Goal: Task Accomplishment & Management: Complete application form

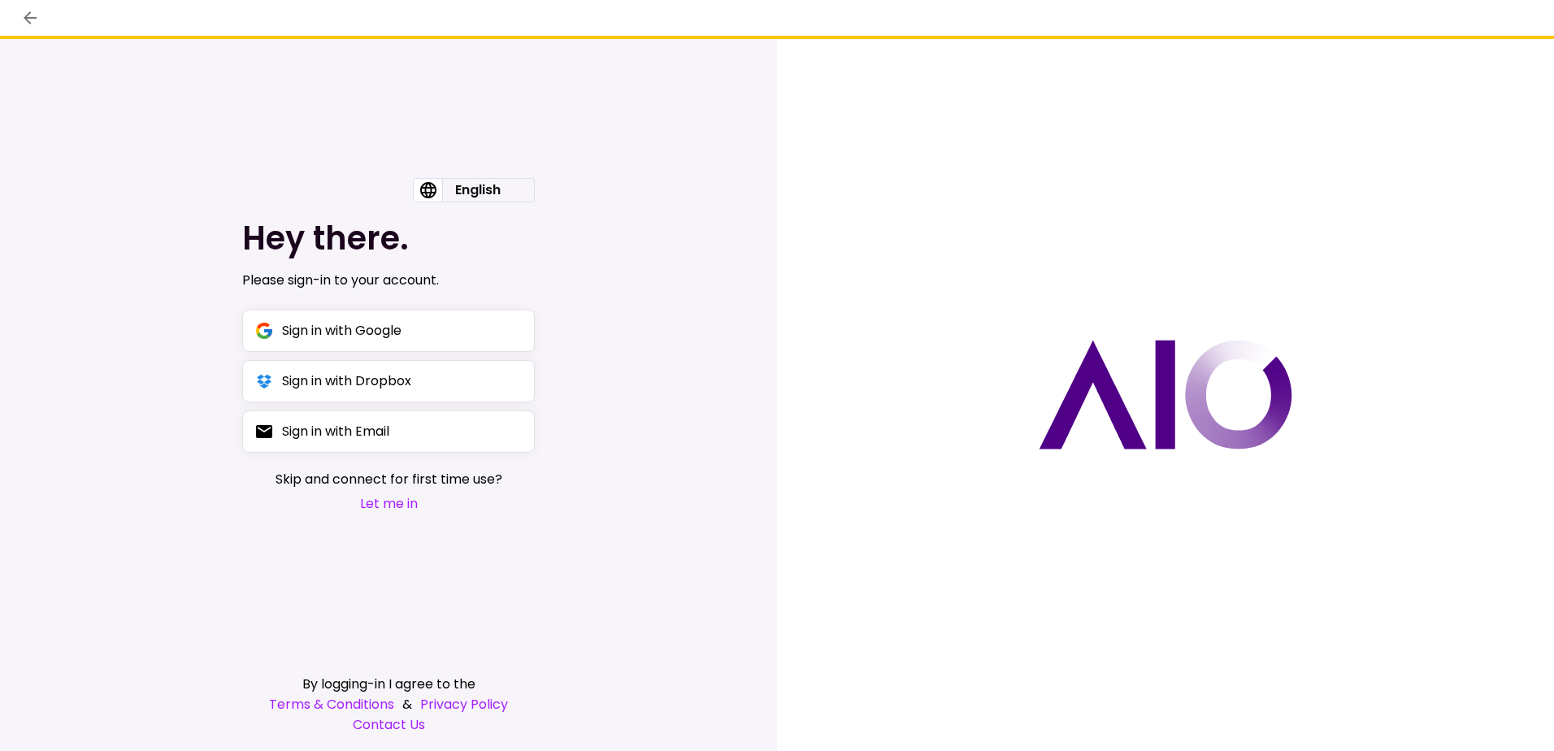
click at [398, 501] on button "Let me in" at bounding box center [389, 503] width 227 height 20
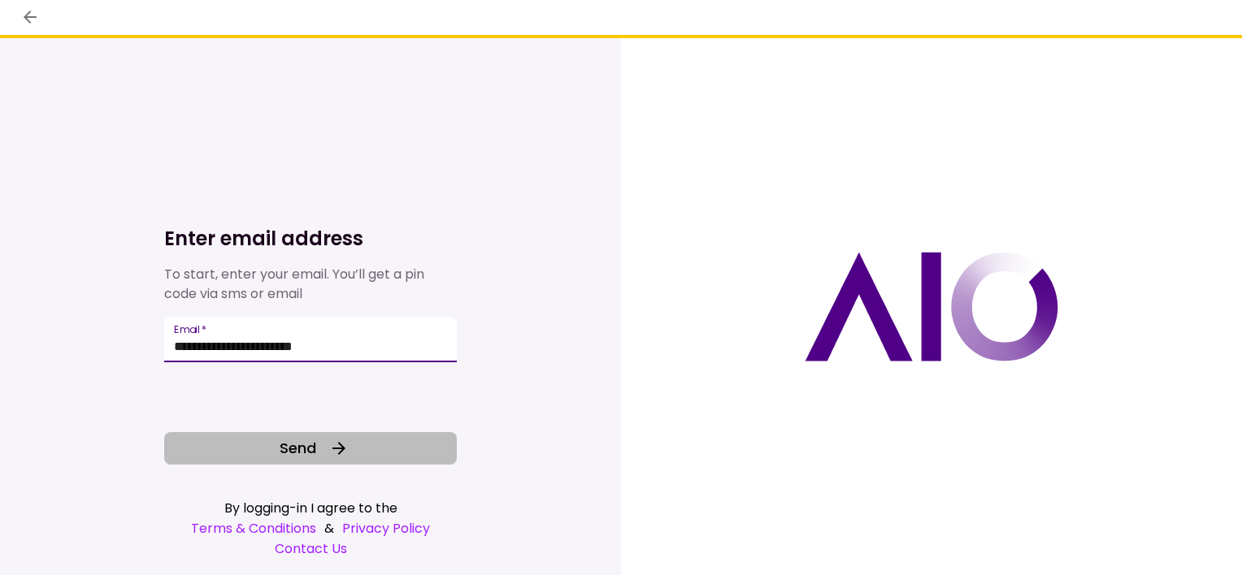
type input "**********"
click at [342, 445] on icon at bounding box center [339, 449] width 20 height 20
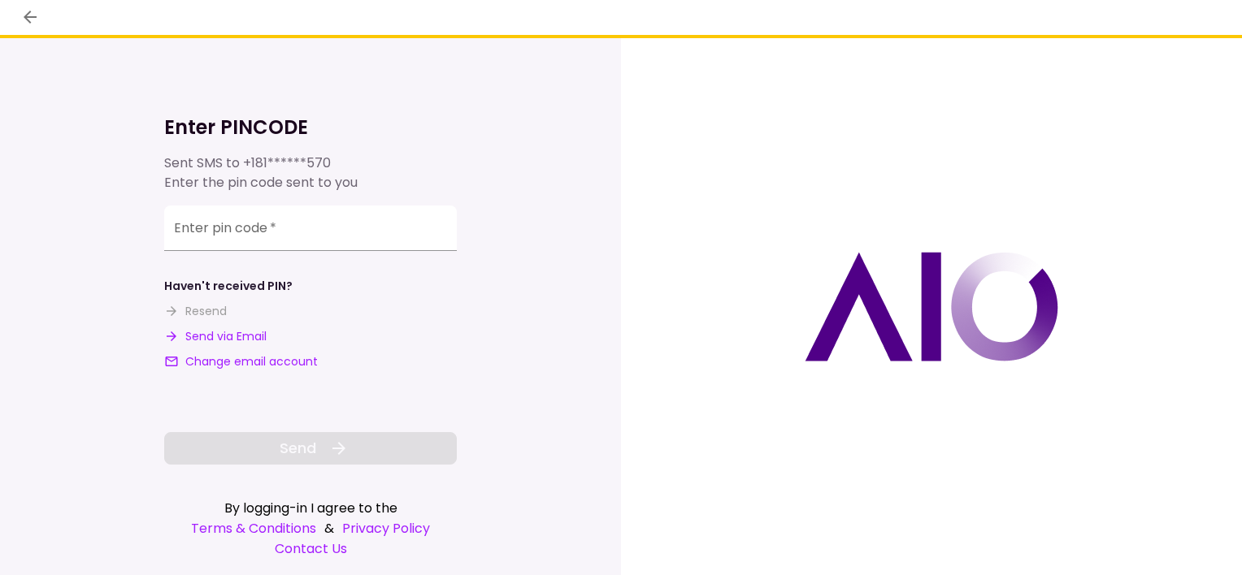
click at [242, 335] on button "Send via Email" at bounding box center [215, 336] width 102 height 17
click at [411, 234] on input "**********" at bounding box center [310, 231] width 293 height 46
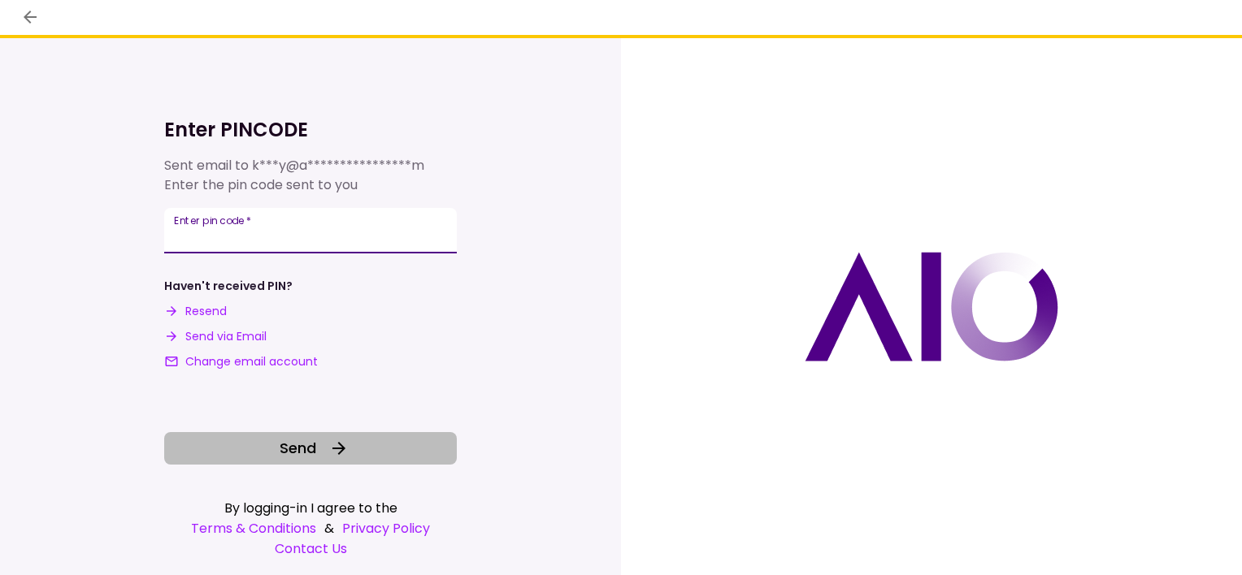
type input "******"
click at [365, 450] on button "Send" at bounding box center [310, 448] width 293 height 33
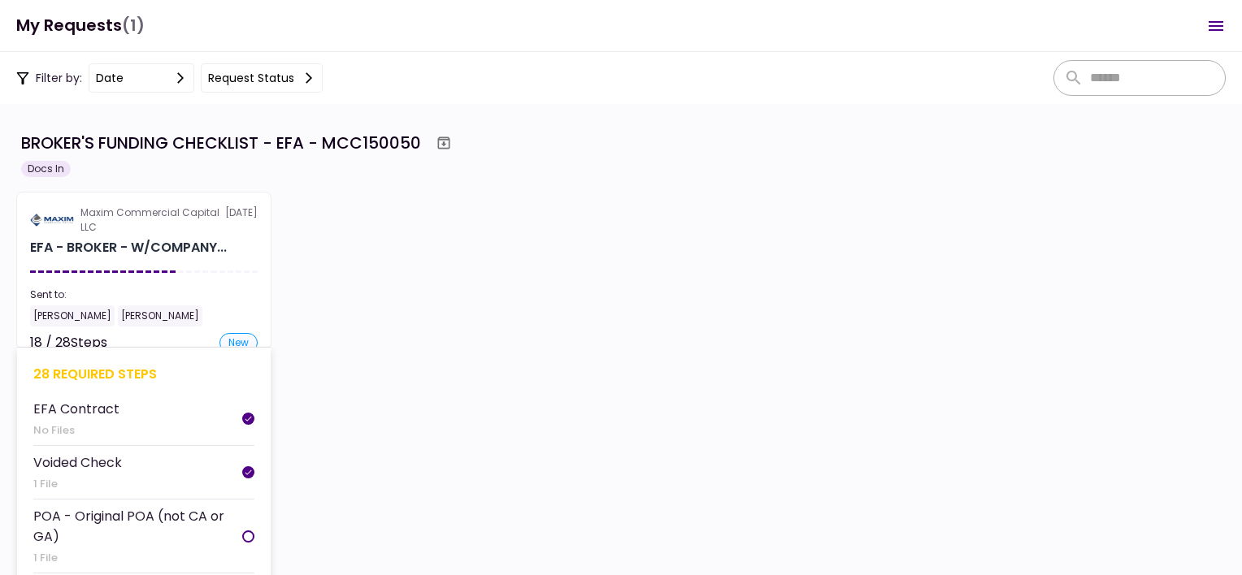
click at [124, 376] on div "28 required steps" at bounding box center [143, 374] width 221 height 20
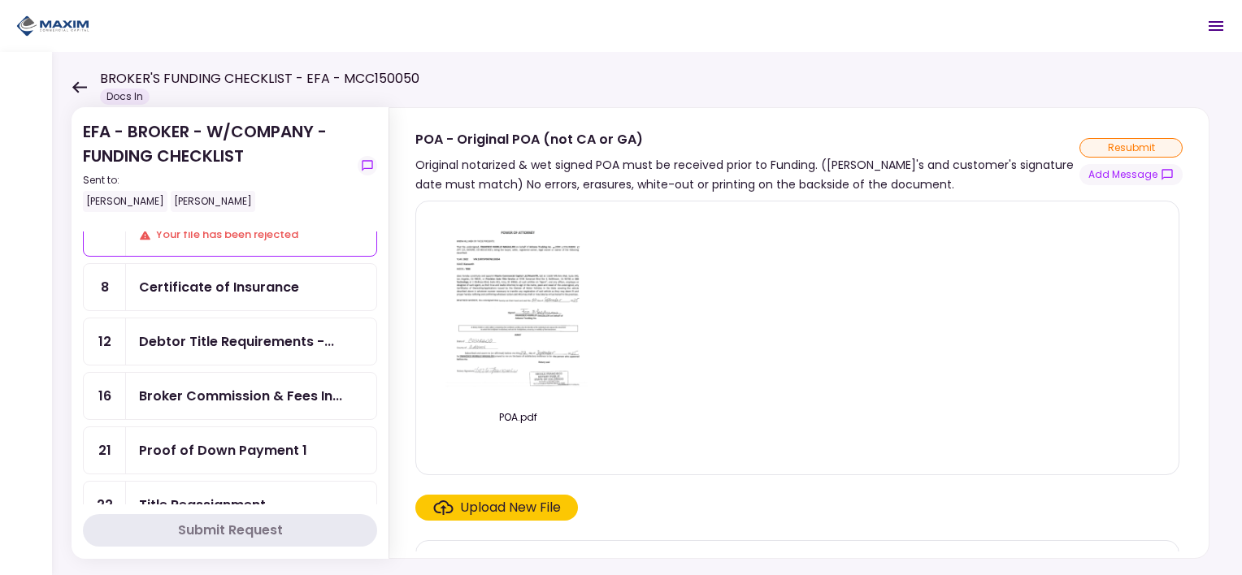
scroll to position [488, 0]
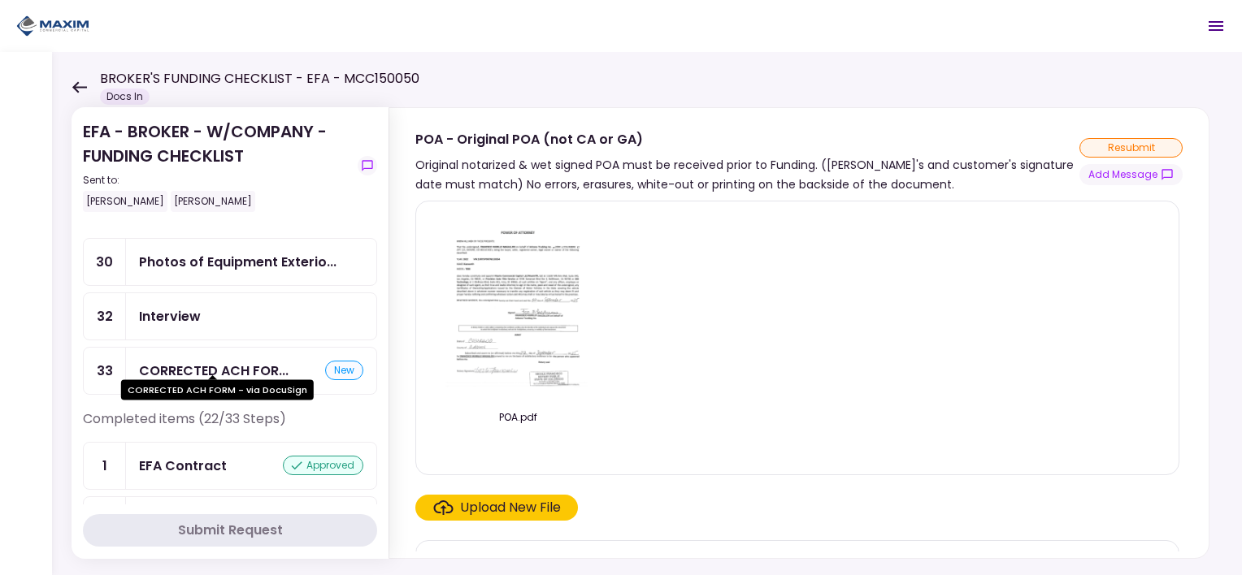
click at [244, 361] on div "CORRECTED ACH FOR..." at bounding box center [214, 371] width 150 height 20
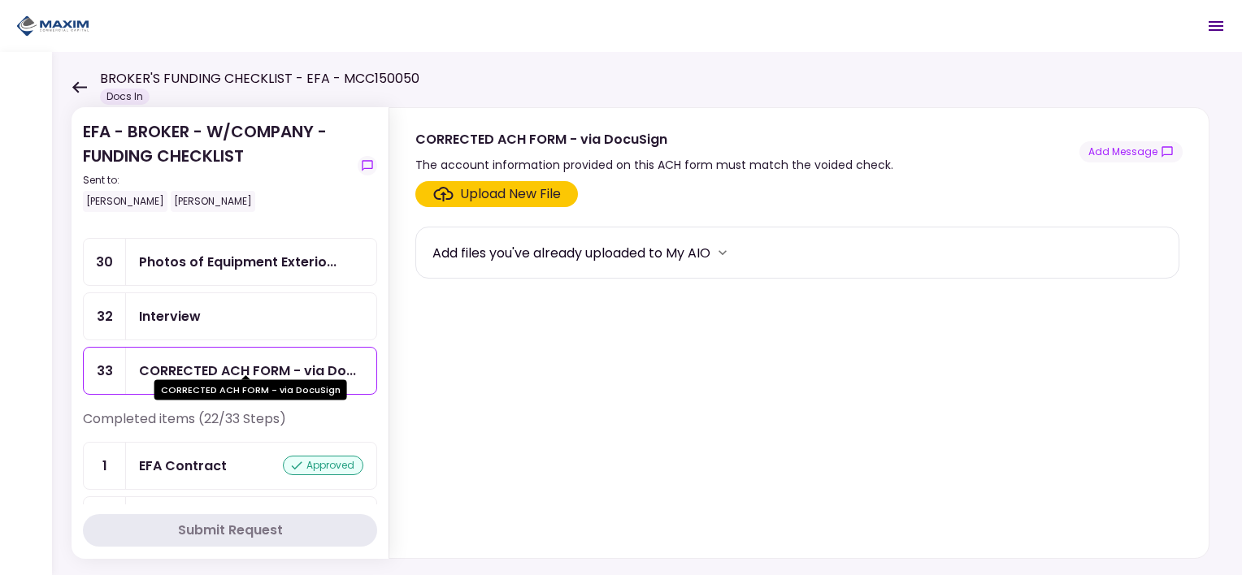
click at [244, 364] on div "CORRECTED ACH FORM - via Do..." at bounding box center [247, 371] width 217 height 20
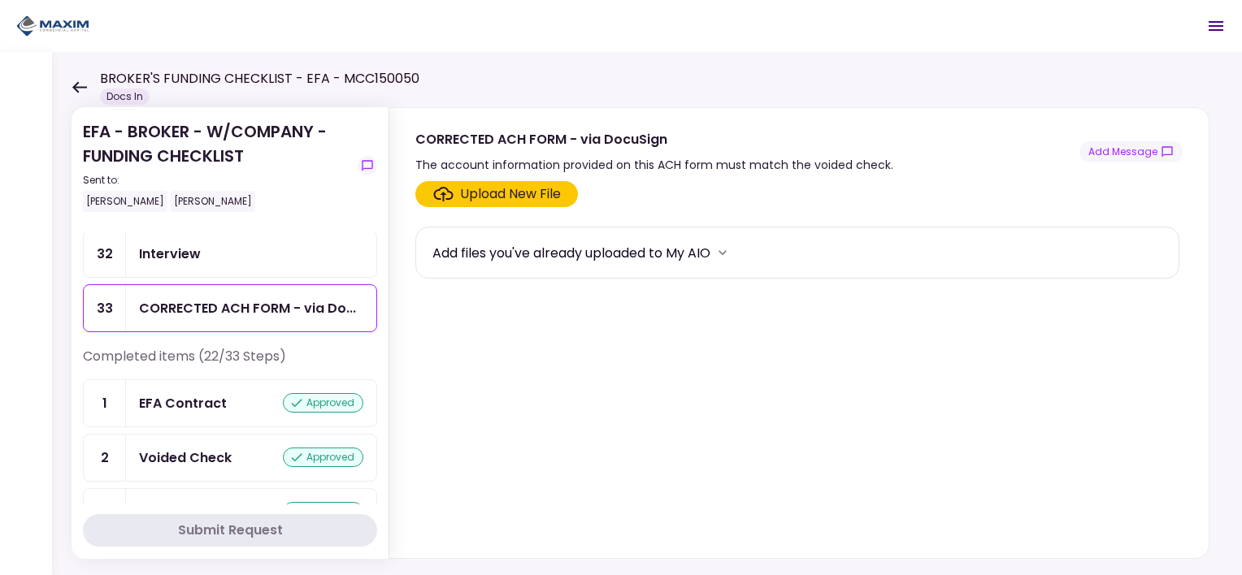
scroll to position [406, 0]
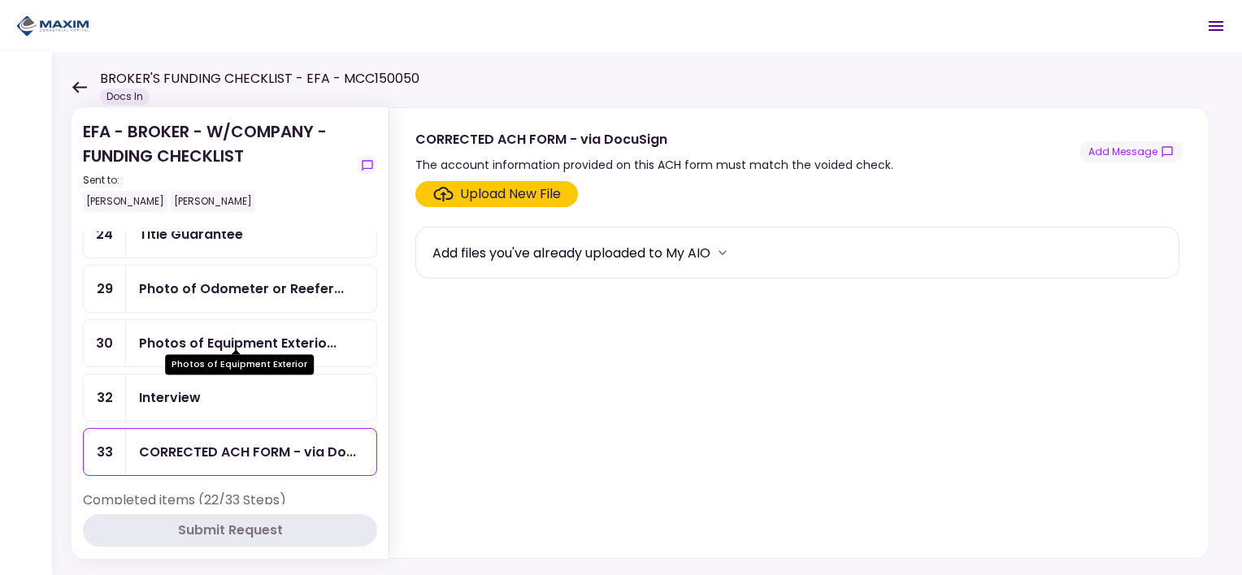
click at [286, 333] on div "Photos of Equipment Exterio..." at bounding box center [238, 343] width 198 height 20
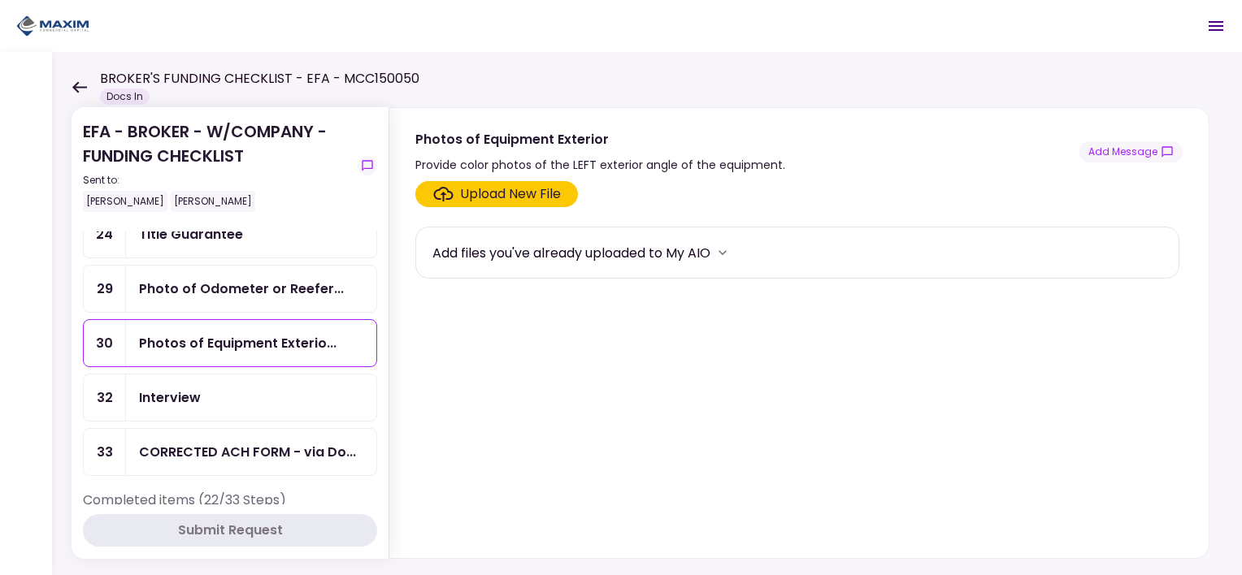
click at [462, 190] on div "Upload New File" at bounding box center [510, 194] width 101 height 20
click at [0, 0] on input "Upload New File" at bounding box center [0, 0] width 0 height 0
click at [482, 193] on div "Upload New File" at bounding box center [510, 194] width 101 height 20
click at [0, 0] on input "Upload New File" at bounding box center [0, 0] width 0 height 0
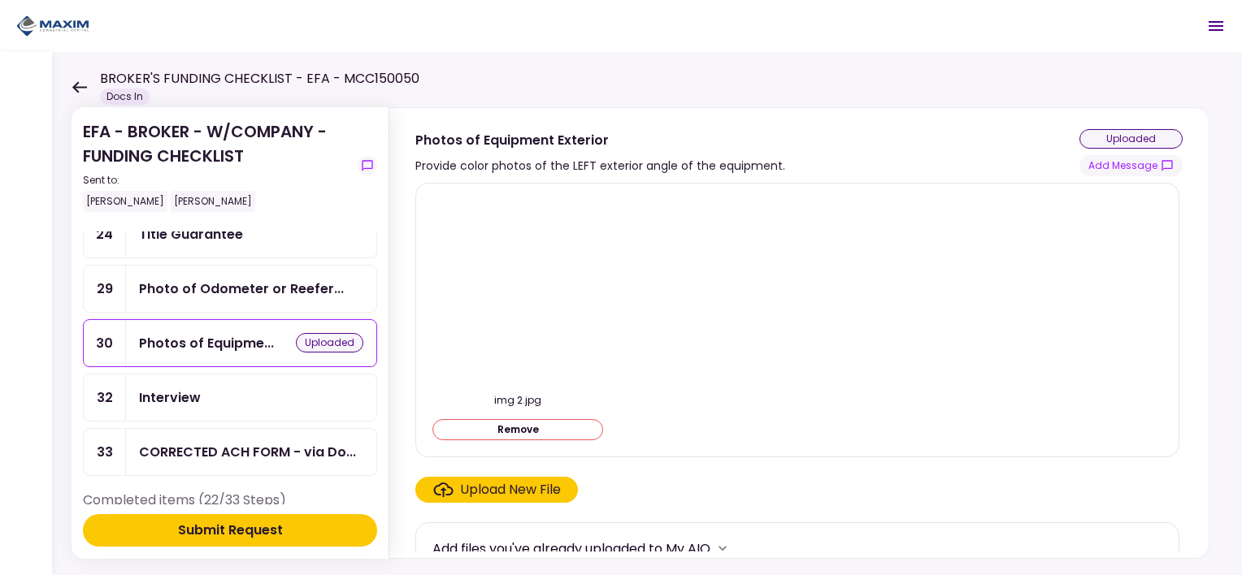
click at [527, 485] on div "Upload New File" at bounding box center [510, 490] width 101 height 20
click at [0, 0] on input "Upload New File" at bounding box center [0, 0] width 0 height 0
click at [510, 487] on div "Upload New File" at bounding box center [510, 490] width 101 height 20
click at [0, 0] on input "Upload New File" at bounding box center [0, 0] width 0 height 0
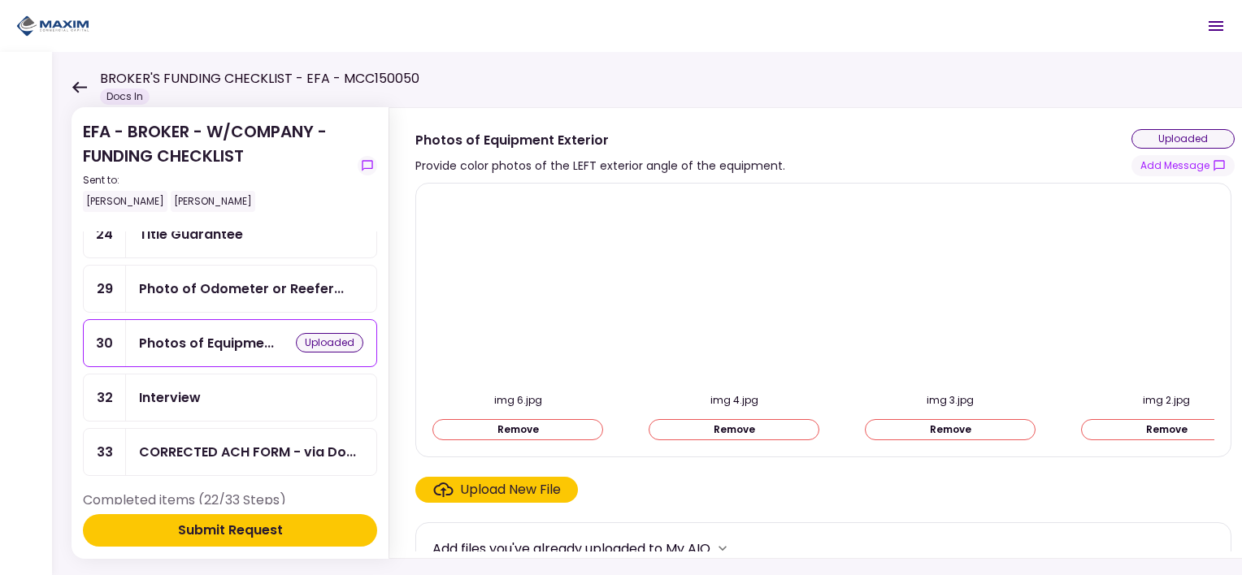
click at [214, 533] on div "Submit Request" at bounding box center [230, 531] width 105 height 20
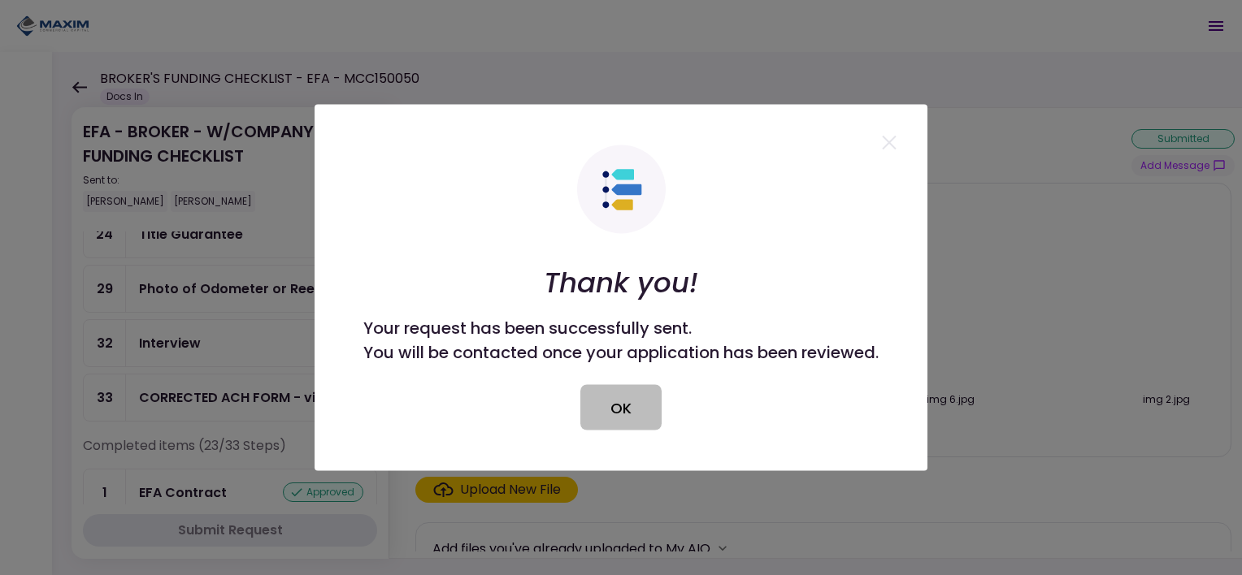
click at [608, 419] on button "OK" at bounding box center [620, 408] width 81 height 46
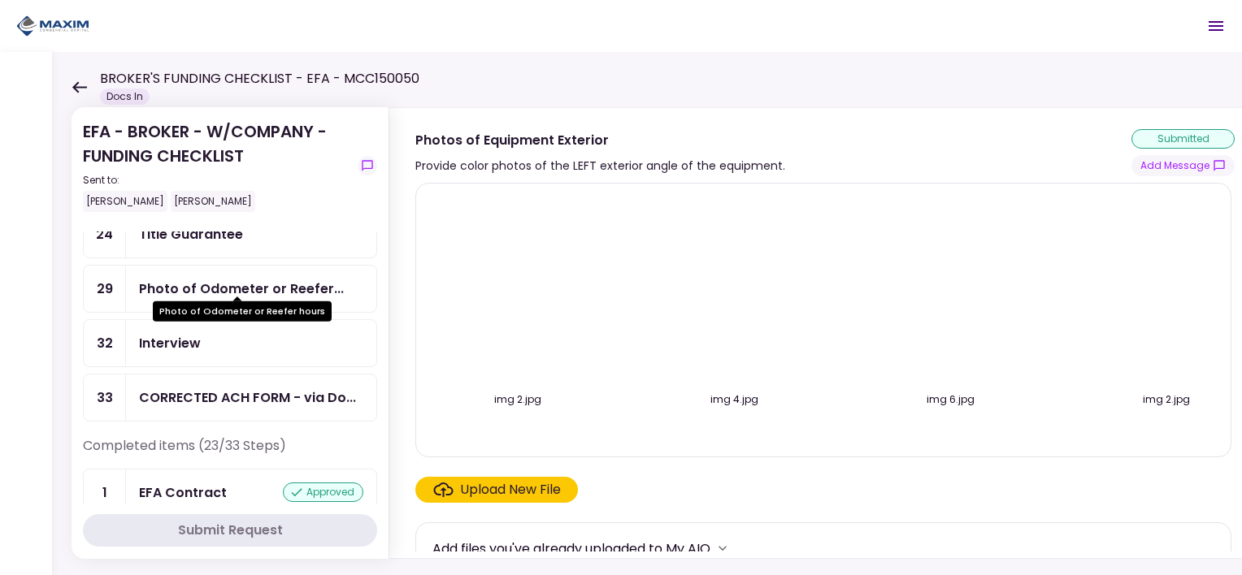
click at [279, 281] on div "Photo of Odometer or Reefer..." at bounding box center [241, 289] width 205 height 20
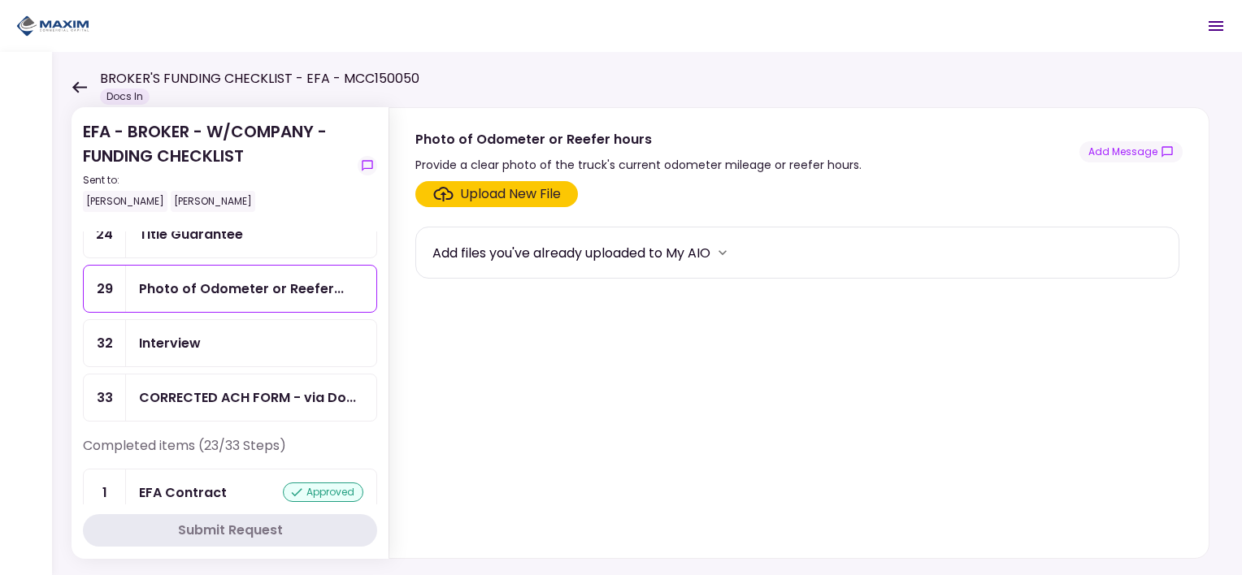
click at [436, 198] on icon "Click here to upload the required document" at bounding box center [443, 194] width 20 height 15
click at [0, 0] on input "Upload New File" at bounding box center [0, 0] width 0 height 0
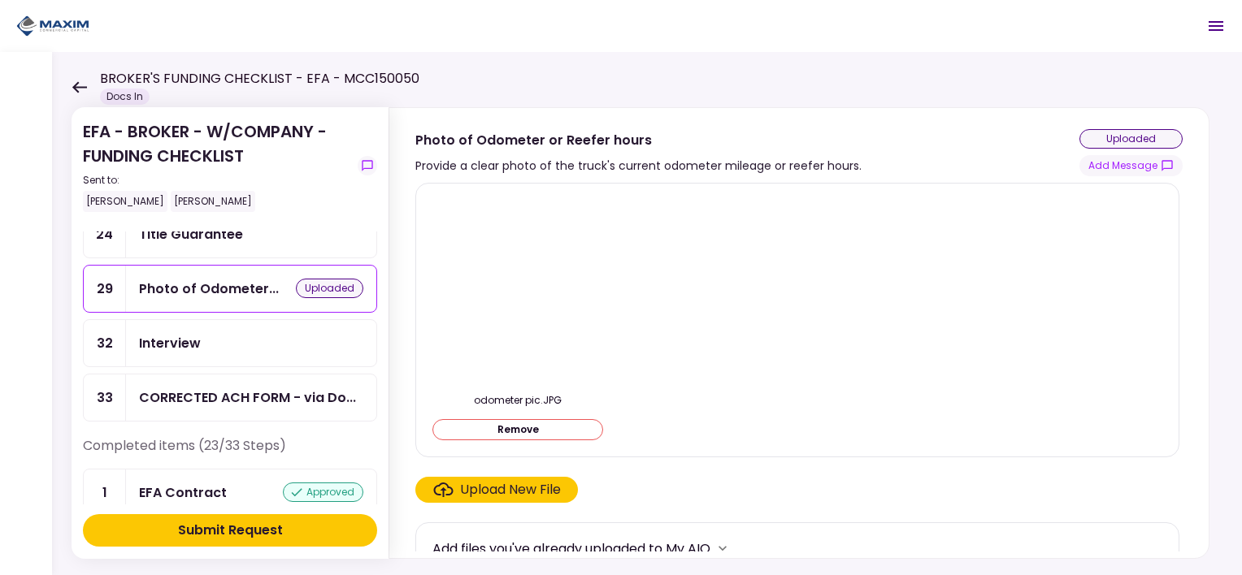
click at [257, 530] on div "Submit Request" at bounding box center [230, 531] width 105 height 20
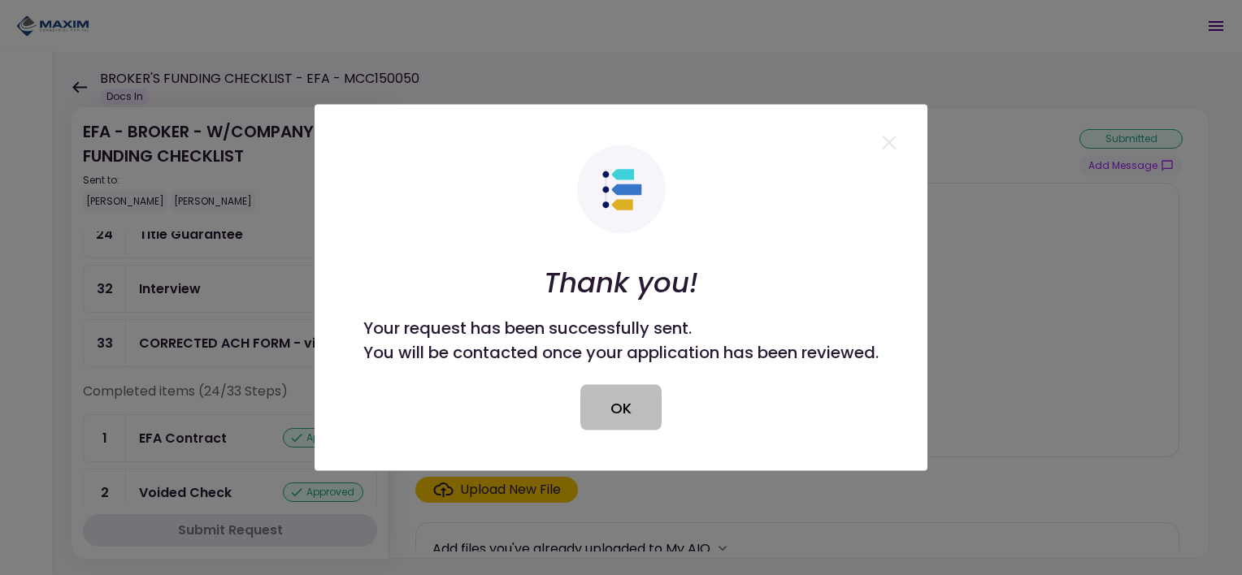
click at [614, 428] on button "OK" at bounding box center [620, 408] width 81 height 46
